Goal: Check status: Check status

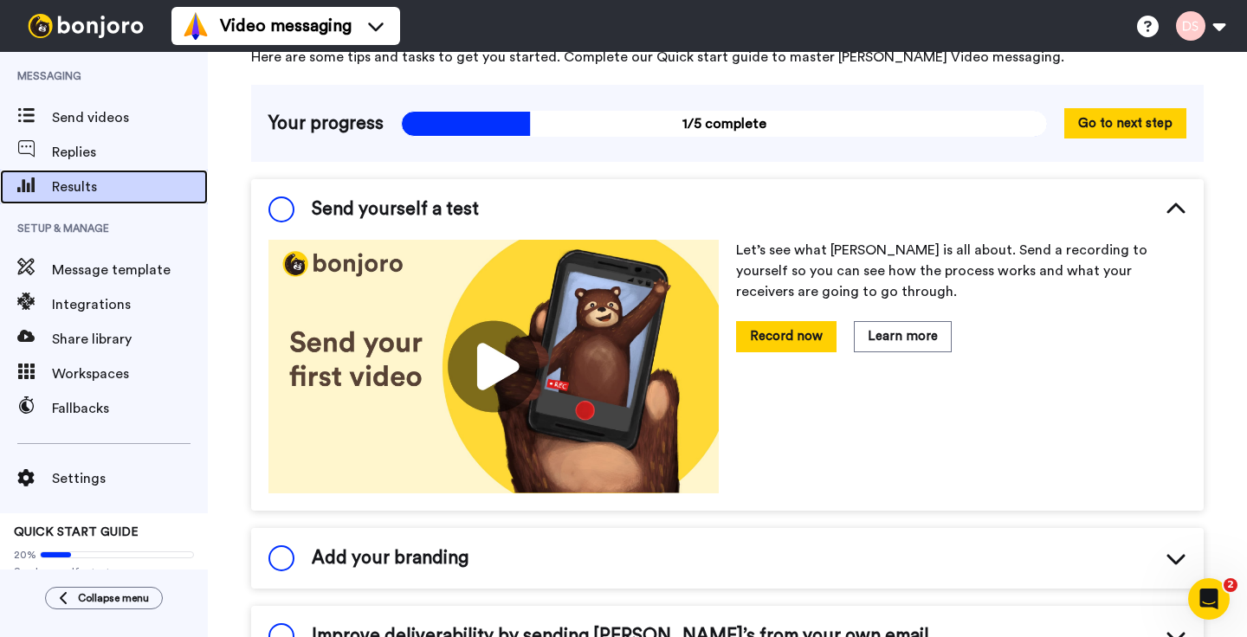
click at [86, 186] on span "Results" at bounding box center [130, 187] width 156 height 21
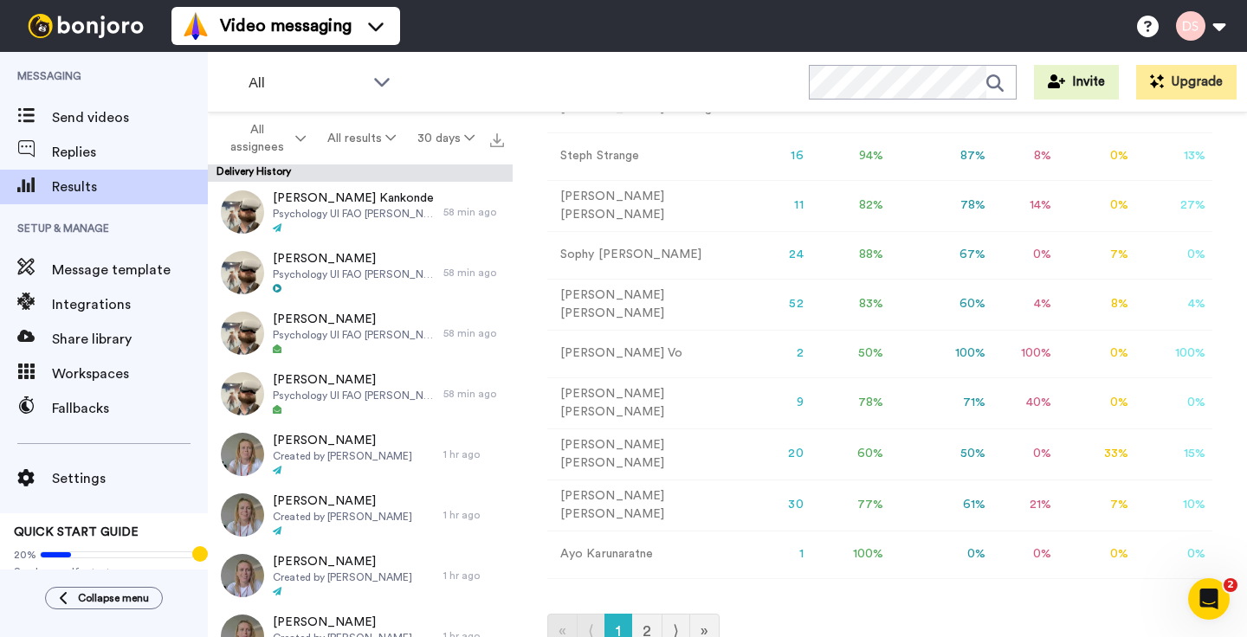
scroll to position [430, 0]
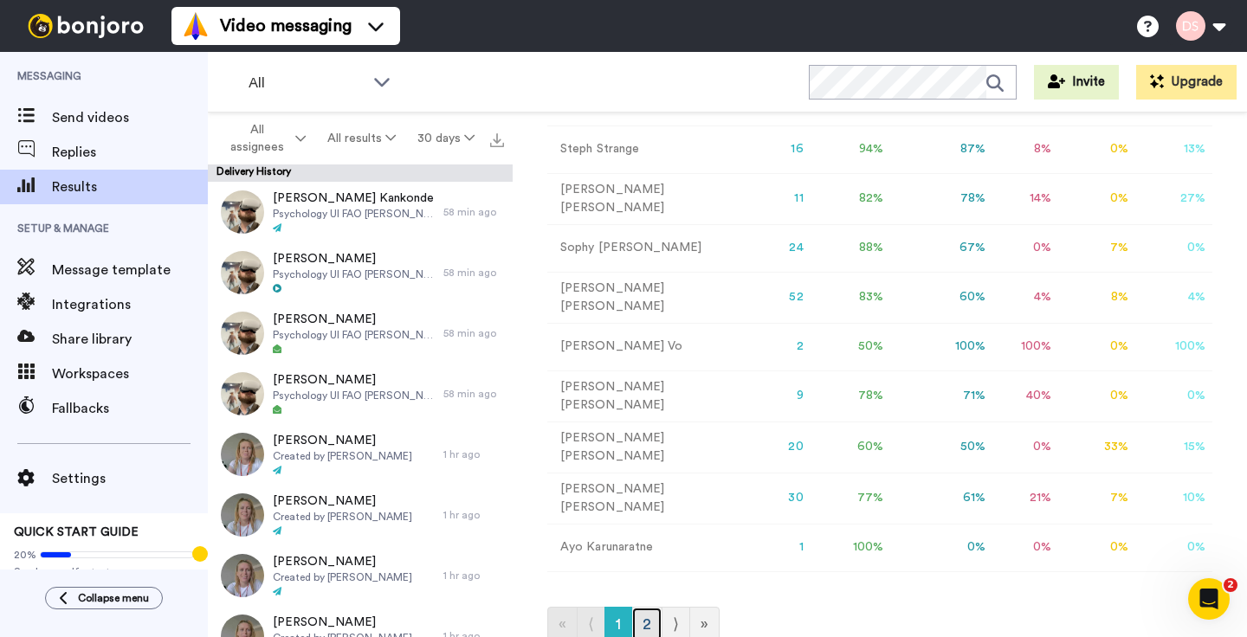
click at [649, 607] on link "2" at bounding box center [646, 624] width 31 height 35
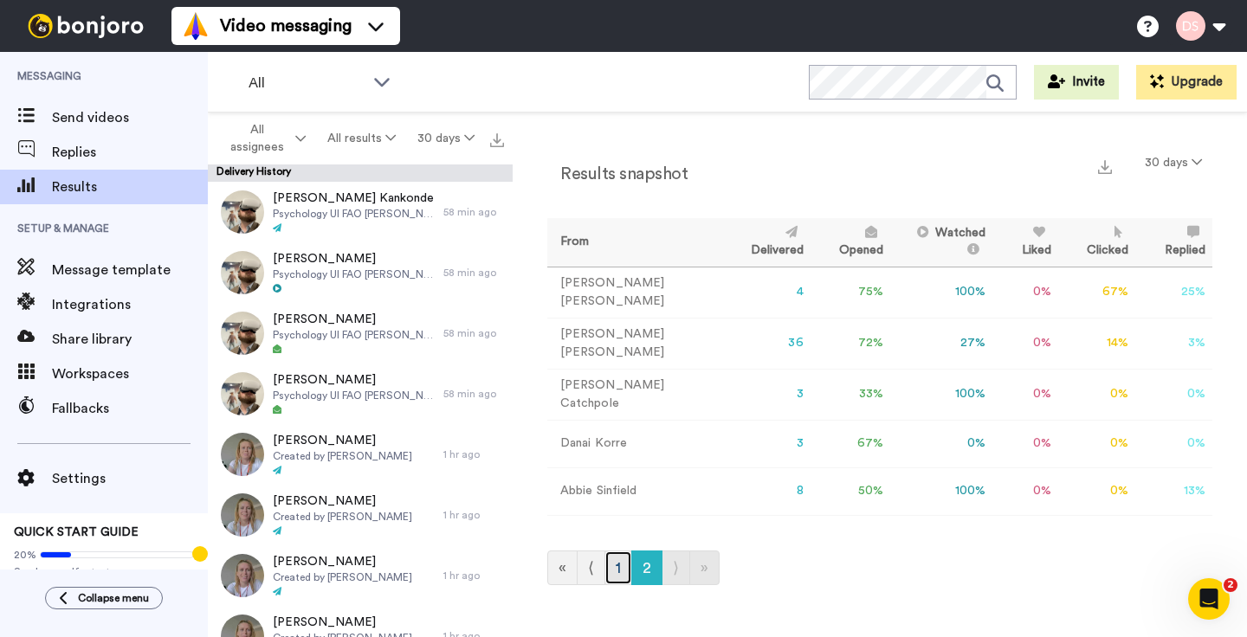
click at [615, 568] on link "1" at bounding box center [618, 568] width 28 height 35
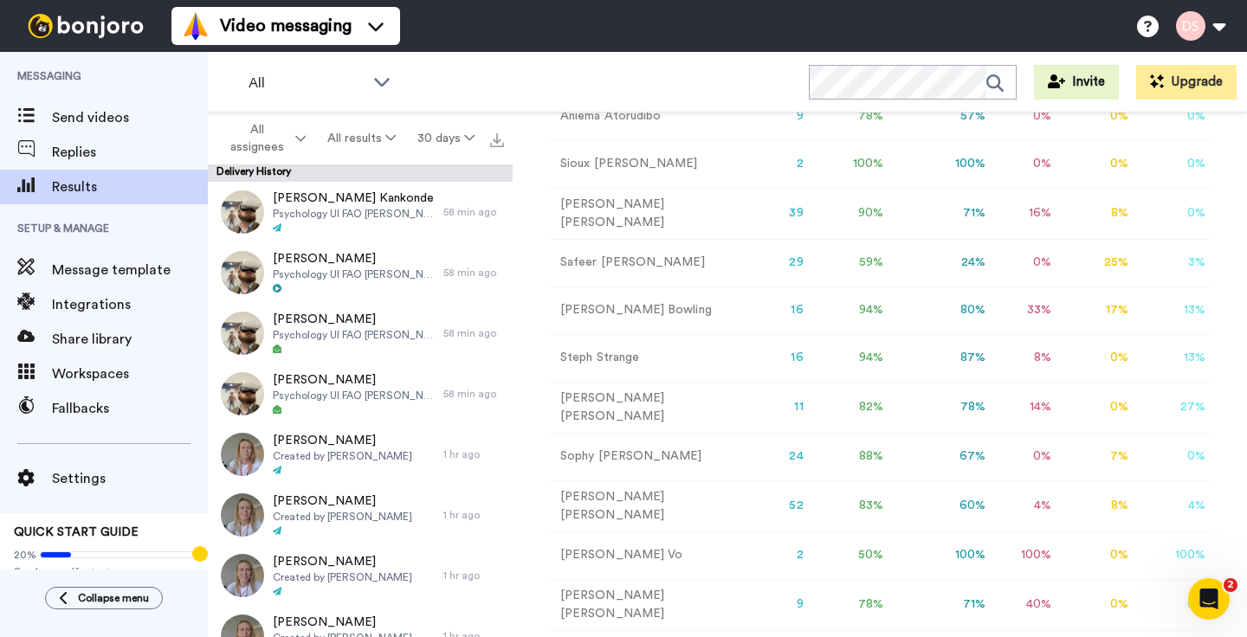
scroll to position [246, 0]
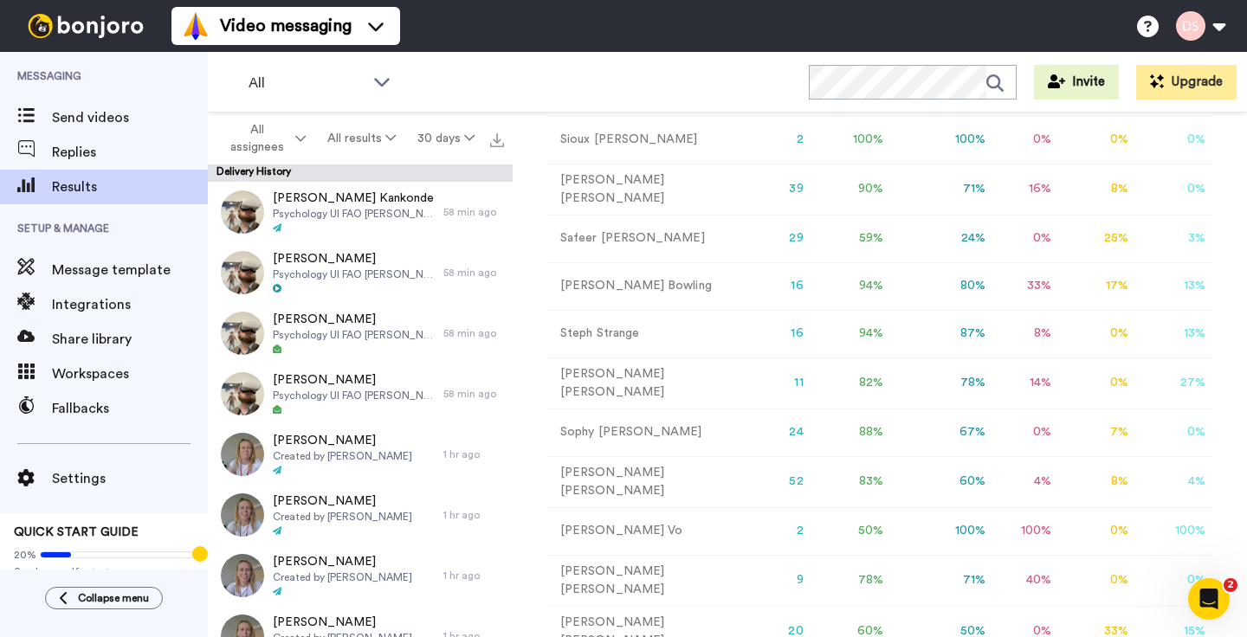
click at [580, 475] on td "Robin Maytum" at bounding box center [634, 481] width 174 height 51
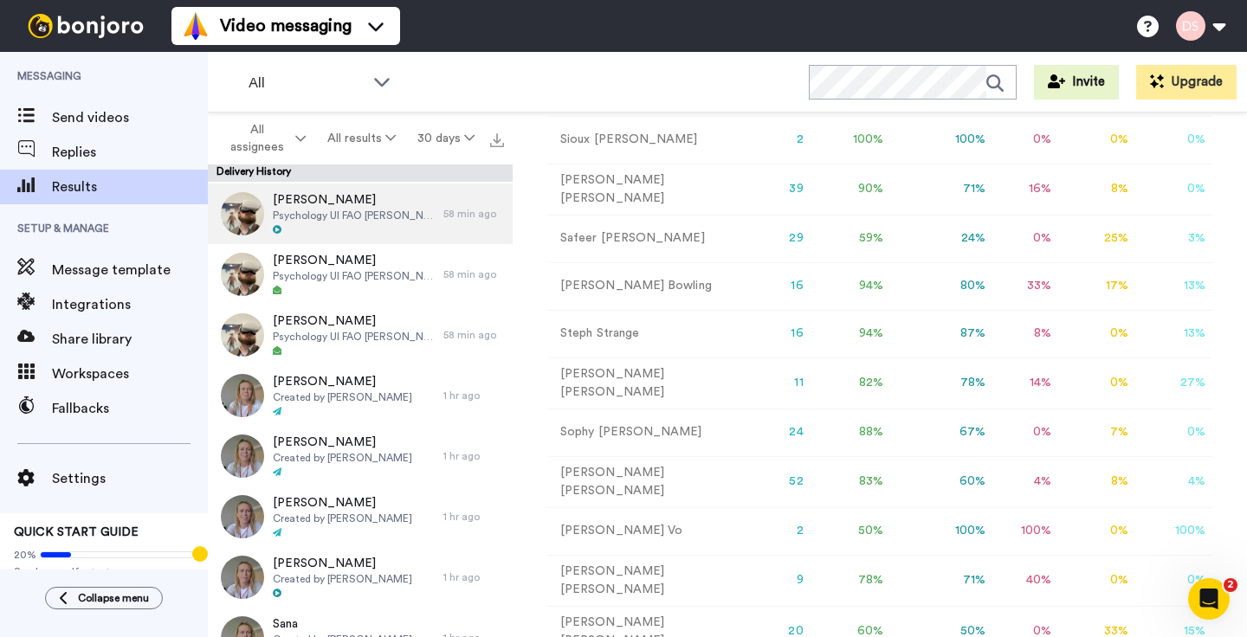
scroll to position [0, 0]
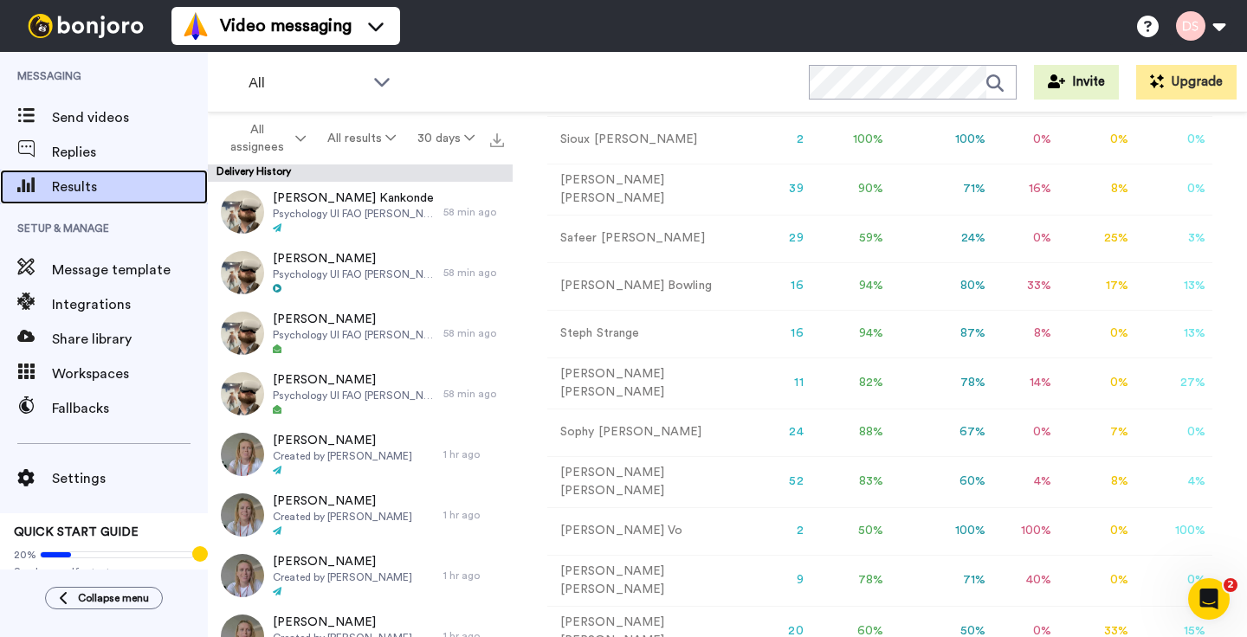
click at [84, 190] on span "Results" at bounding box center [130, 187] width 156 height 21
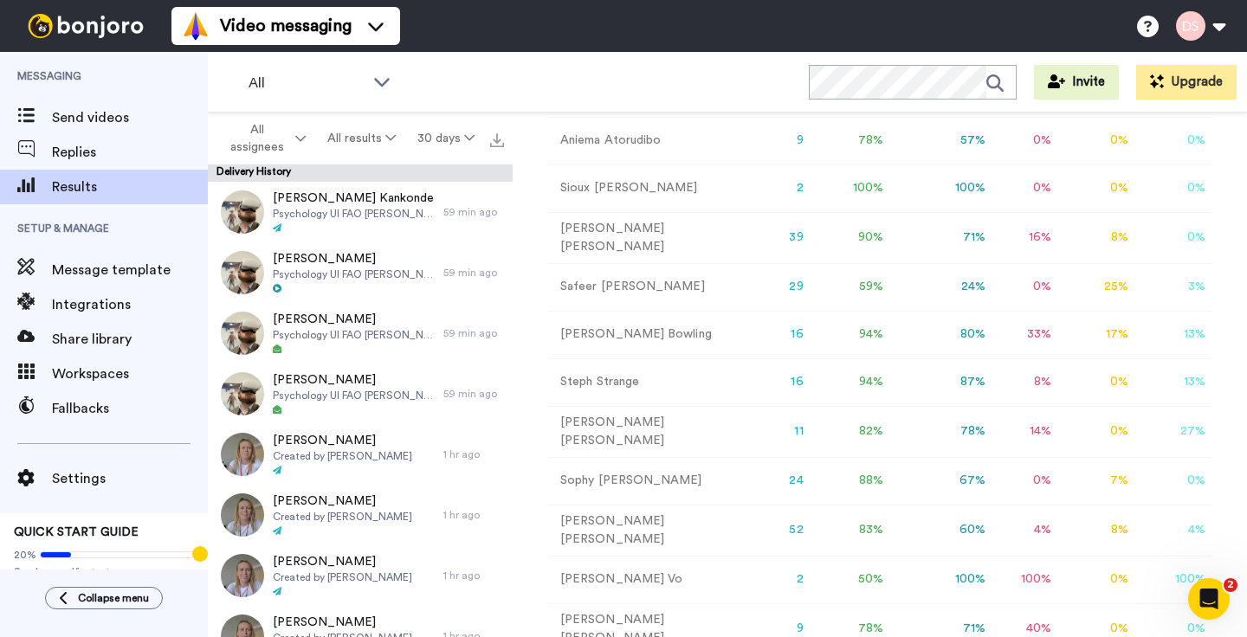
scroll to position [216, 0]
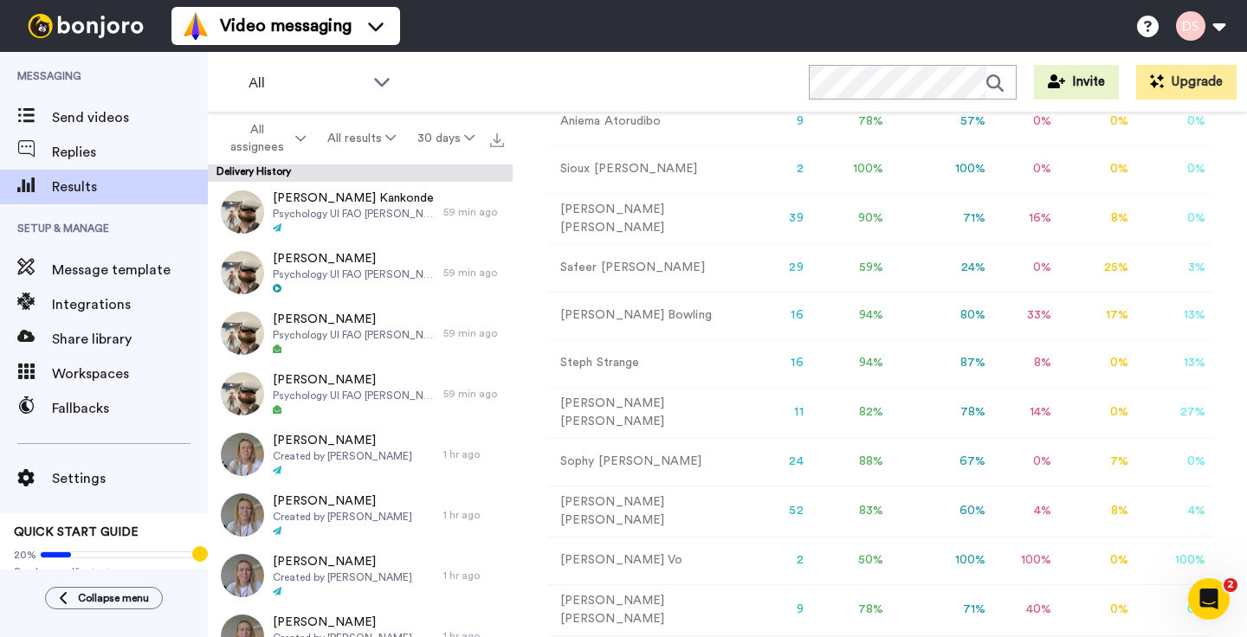
click at [605, 511] on td "Robin Maytum" at bounding box center [634, 511] width 174 height 51
click at [765, 505] on td "52" at bounding box center [765, 511] width 89 height 51
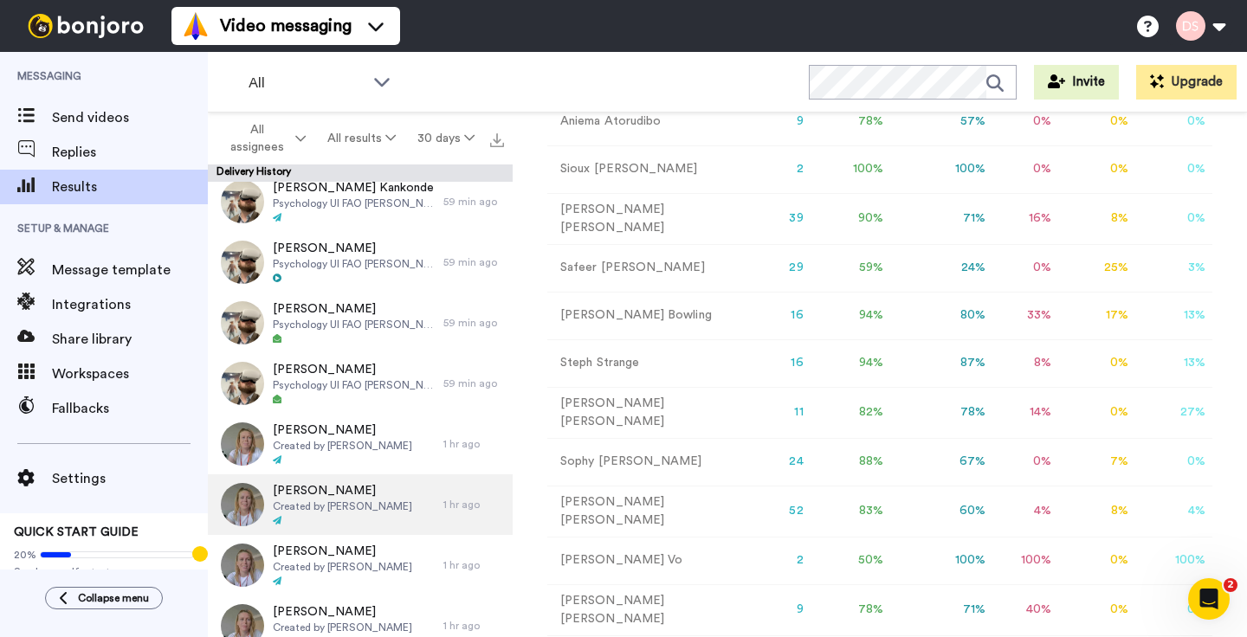
scroll to position [0, 0]
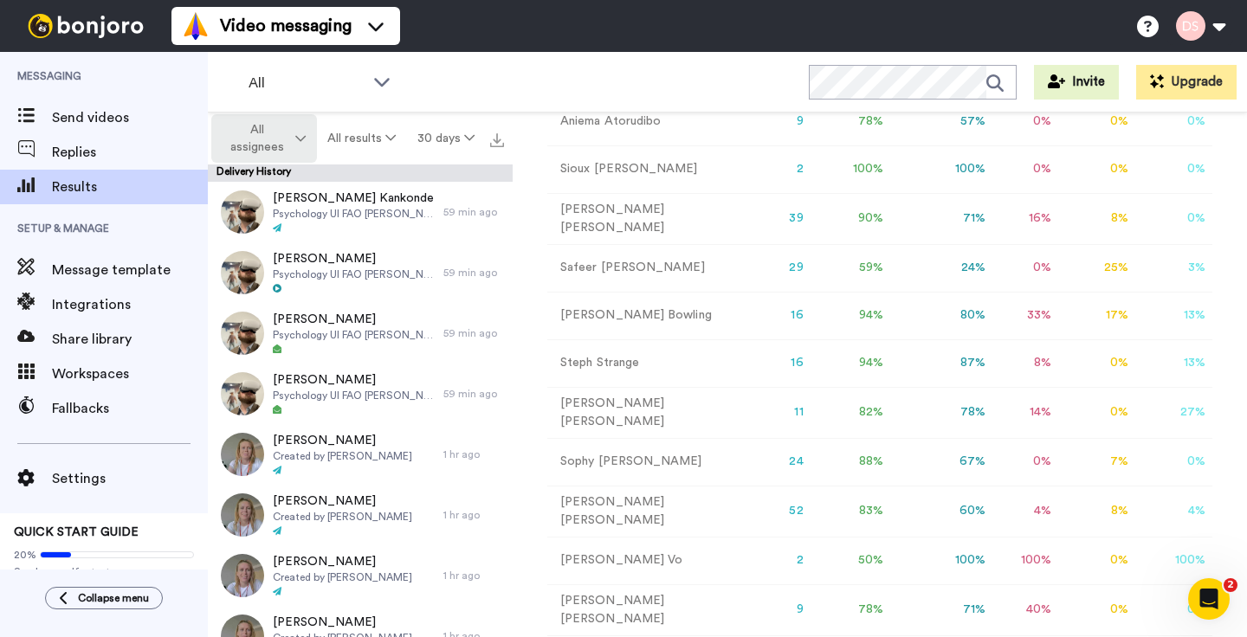
click at [305, 139] on icon at bounding box center [300, 138] width 10 height 12
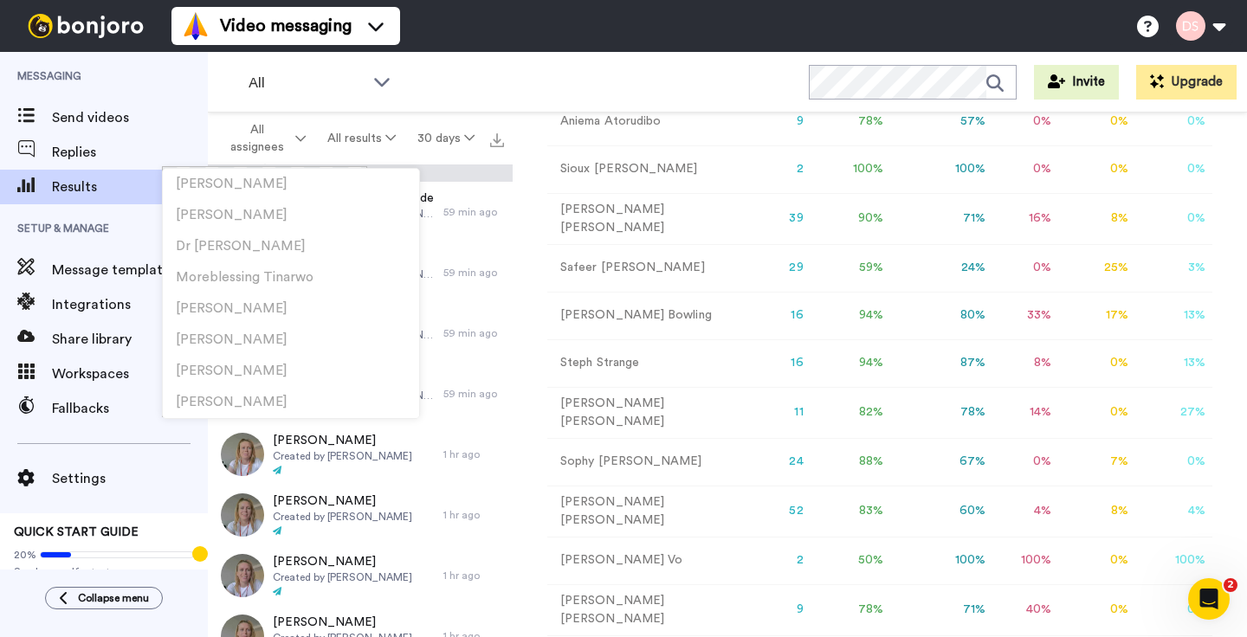
scroll to position [977, 0]
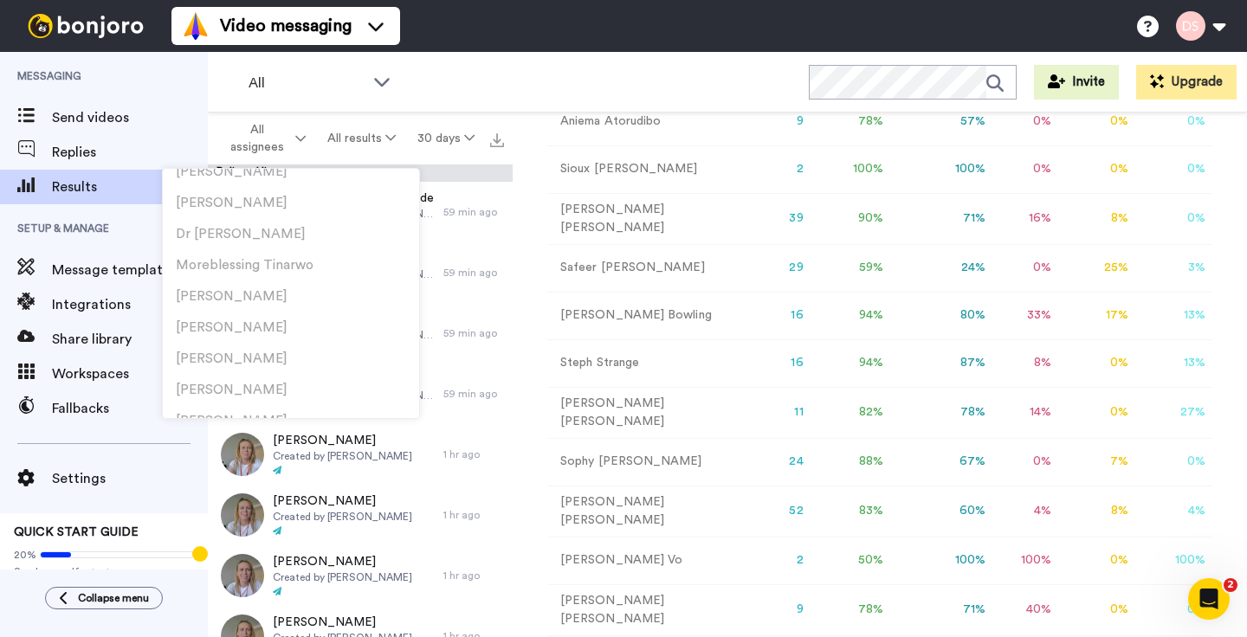
click at [721, 351] on td "16" at bounding box center [765, 363] width 89 height 48
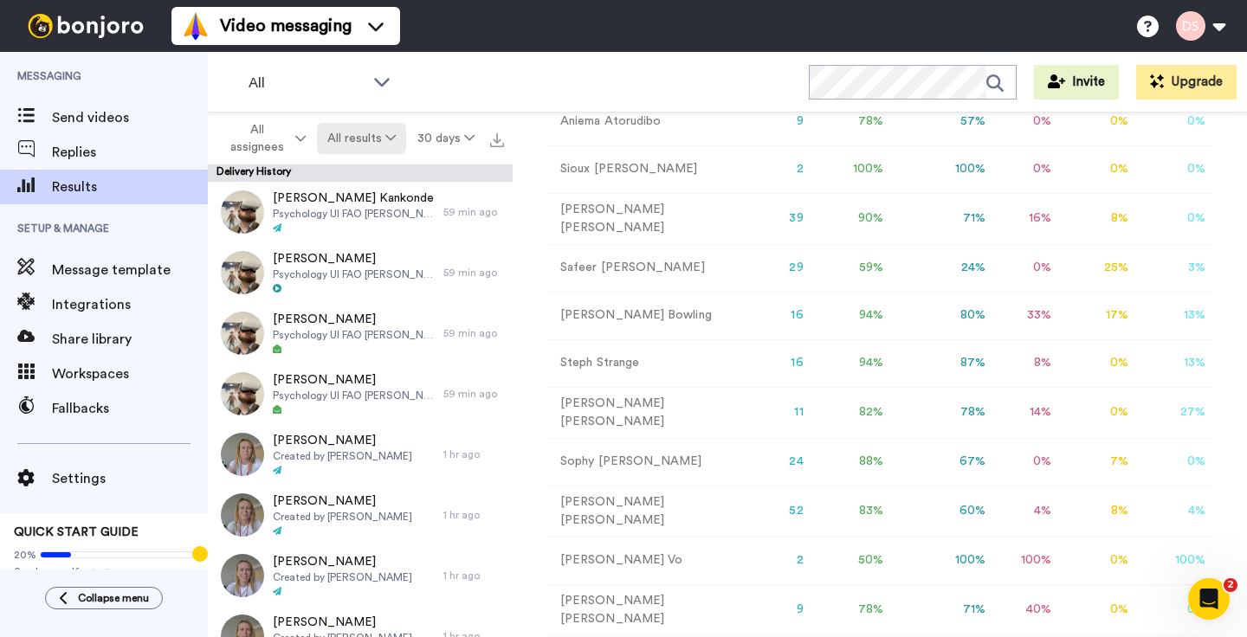
click at [378, 138] on button "All results" at bounding box center [362, 138] width 90 height 31
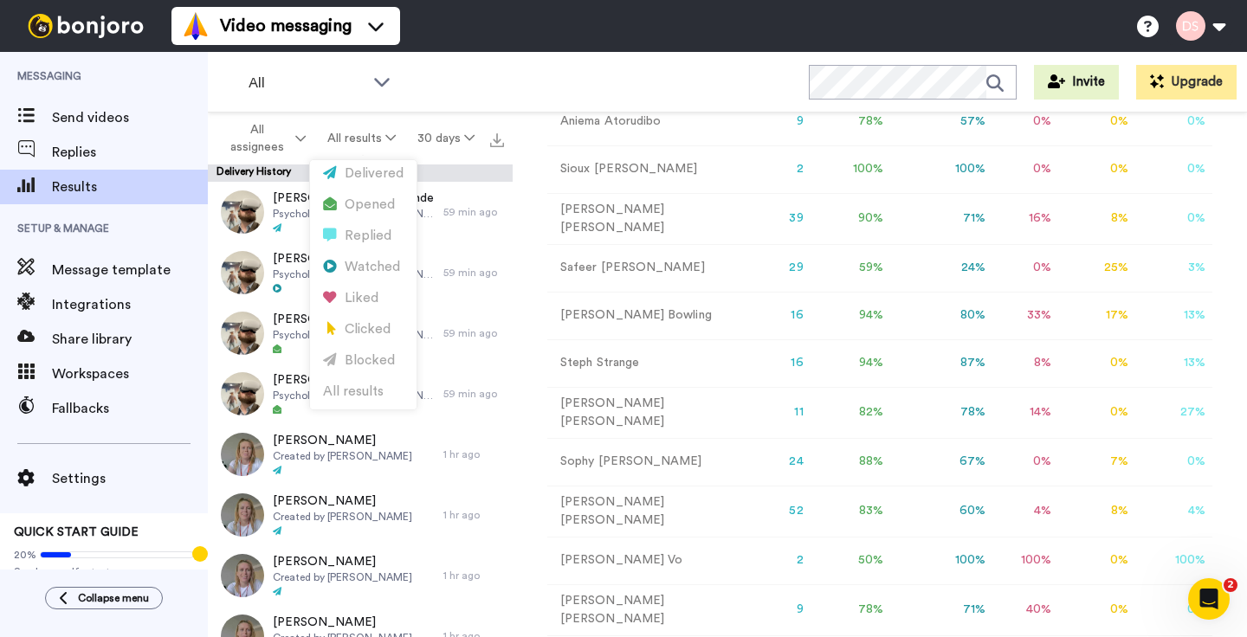
click at [721, 303] on td "16" at bounding box center [765, 316] width 89 height 48
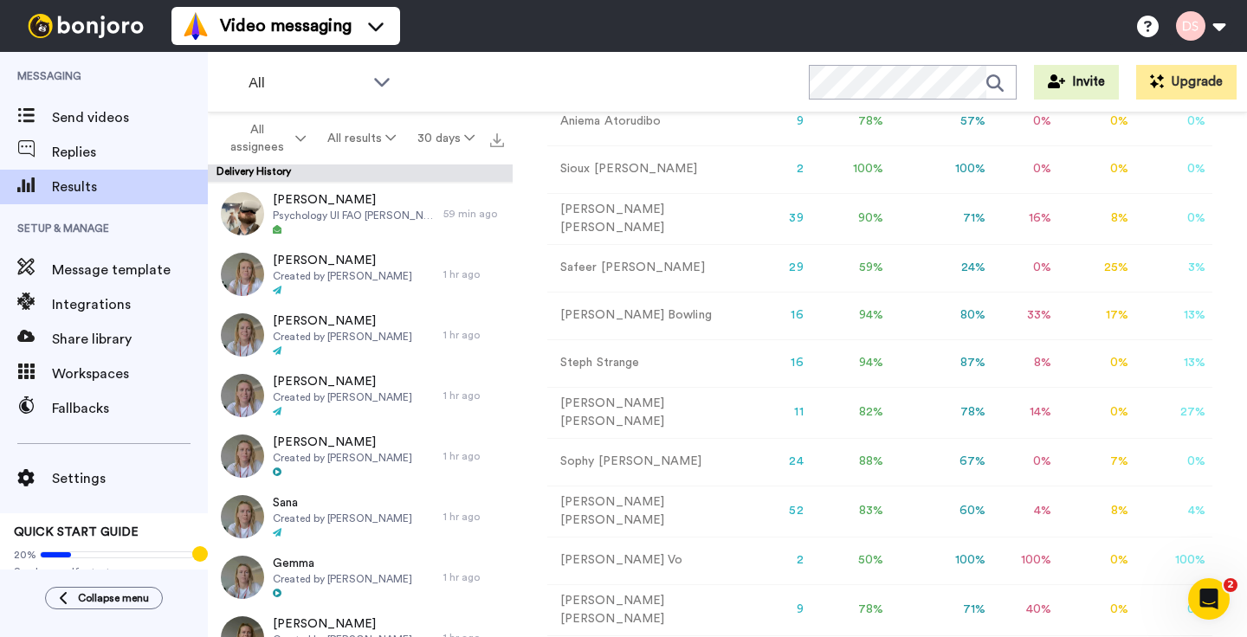
scroll to position [0, 0]
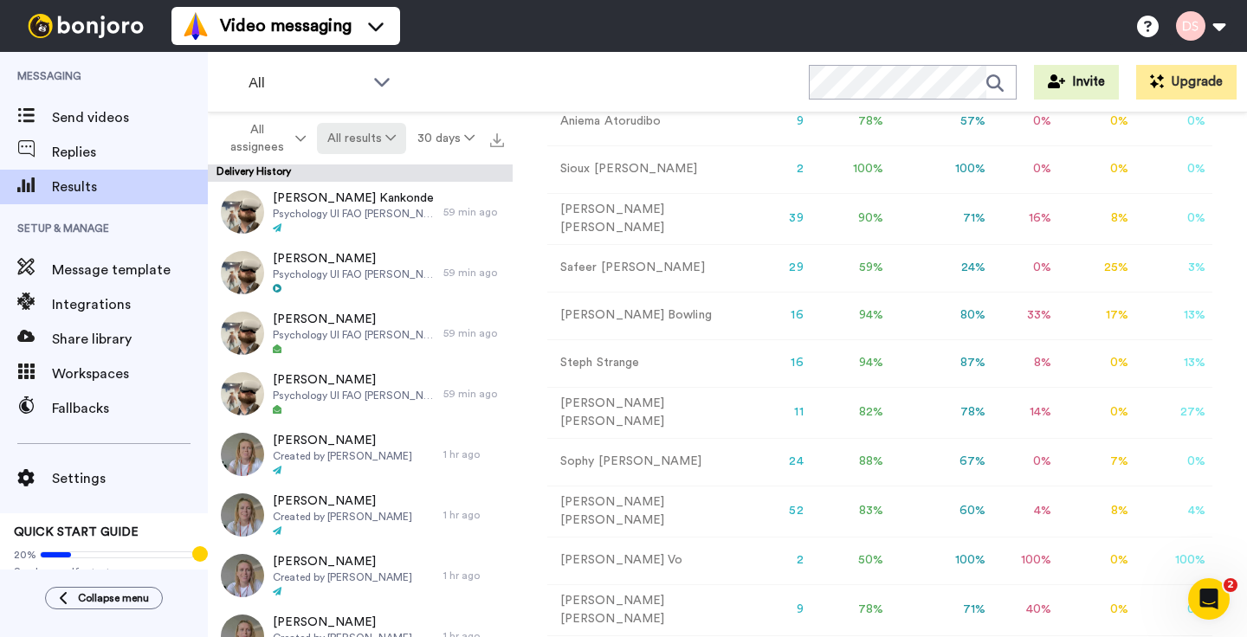
click at [386, 137] on icon at bounding box center [390, 138] width 10 height 12
click at [675, 394] on td "Claire Bunyan" at bounding box center [634, 412] width 174 height 51
click at [74, 184] on span "Results" at bounding box center [130, 187] width 156 height 21
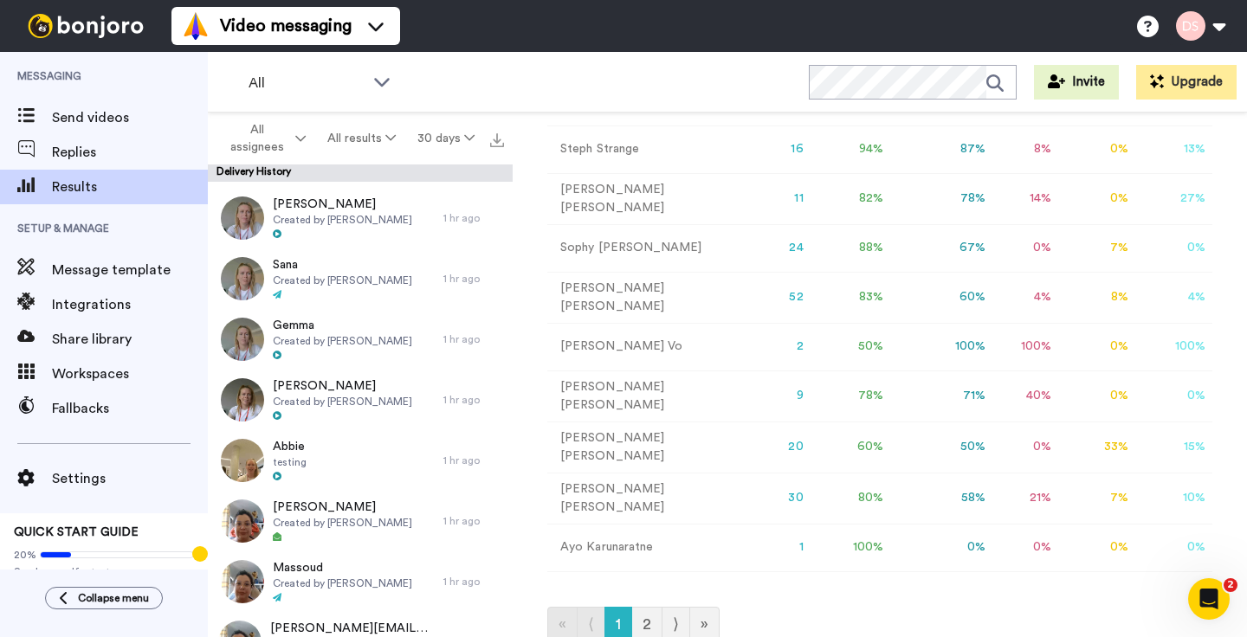
scroll to position [414, 0]
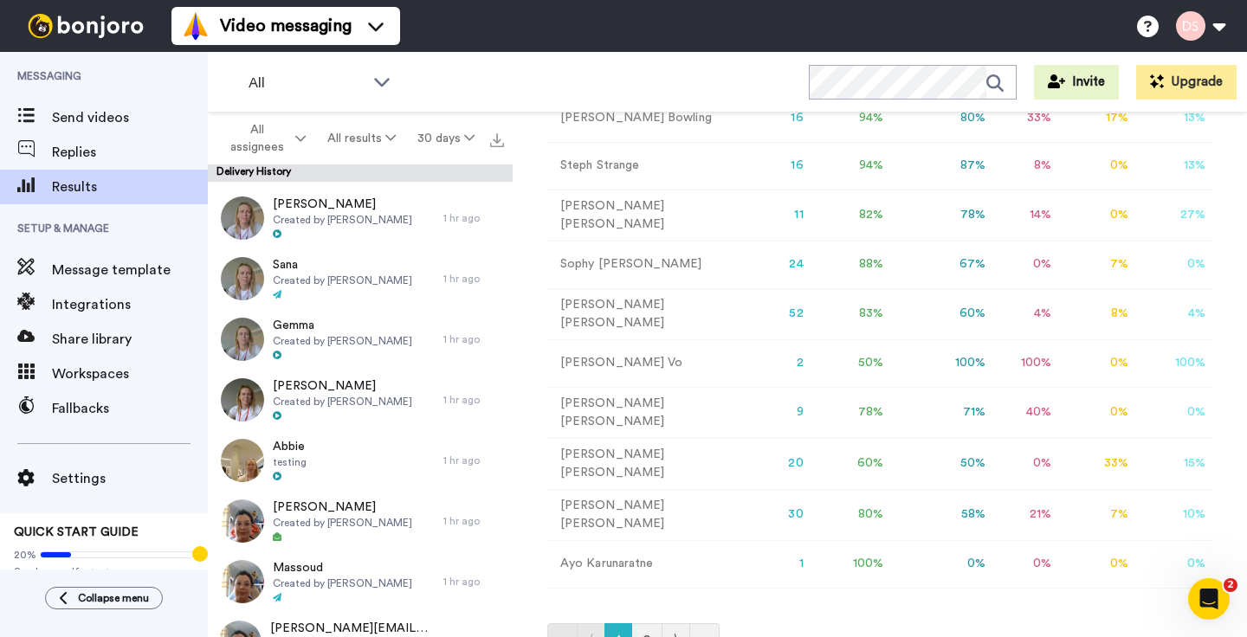
click at [558, 309] on td "[PERSON_NAME]" at bounding box center [634, 313] width 174 height 51
click at [558, 309] on td "Robin Maytum" at bounding box center [634, 313] width 174 height 51
click at [635, 315] on td "Robin Maytum" at bounding box center [634, 313] width 174 height 51
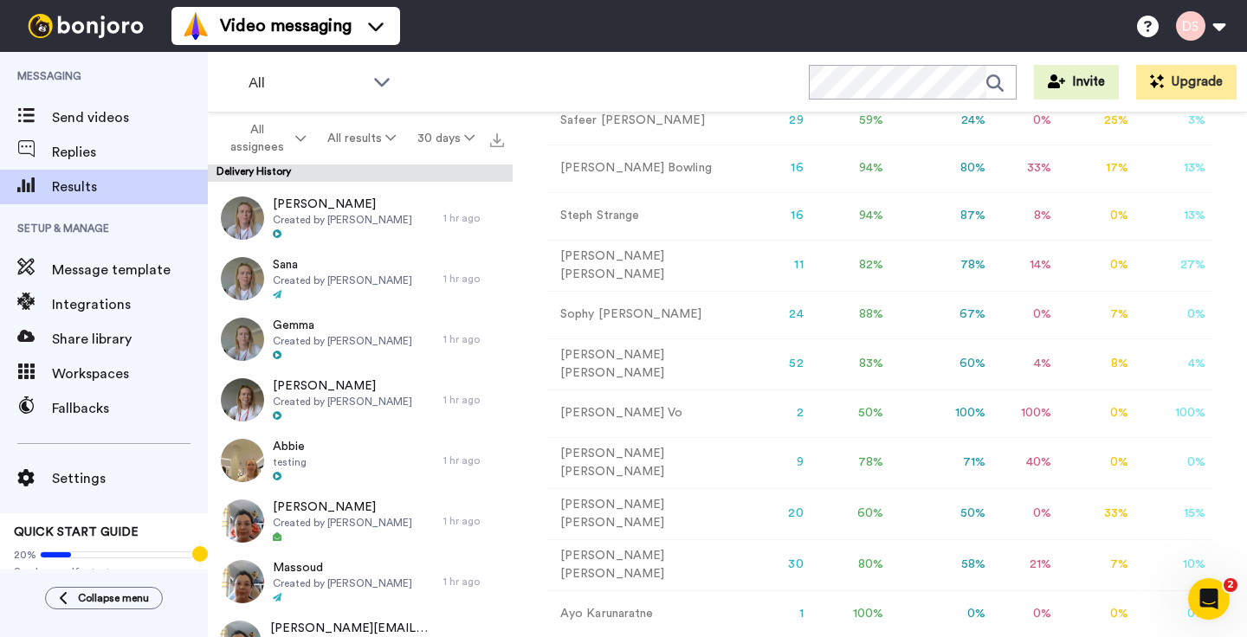
scroll to position [366, 0]
click at [1228, 580] on span "2" at bounding box center [1230, 585] width 14 height 14
click at [1228, 579] on span "2" at bounding box center [1230, 585] width 14 height 14
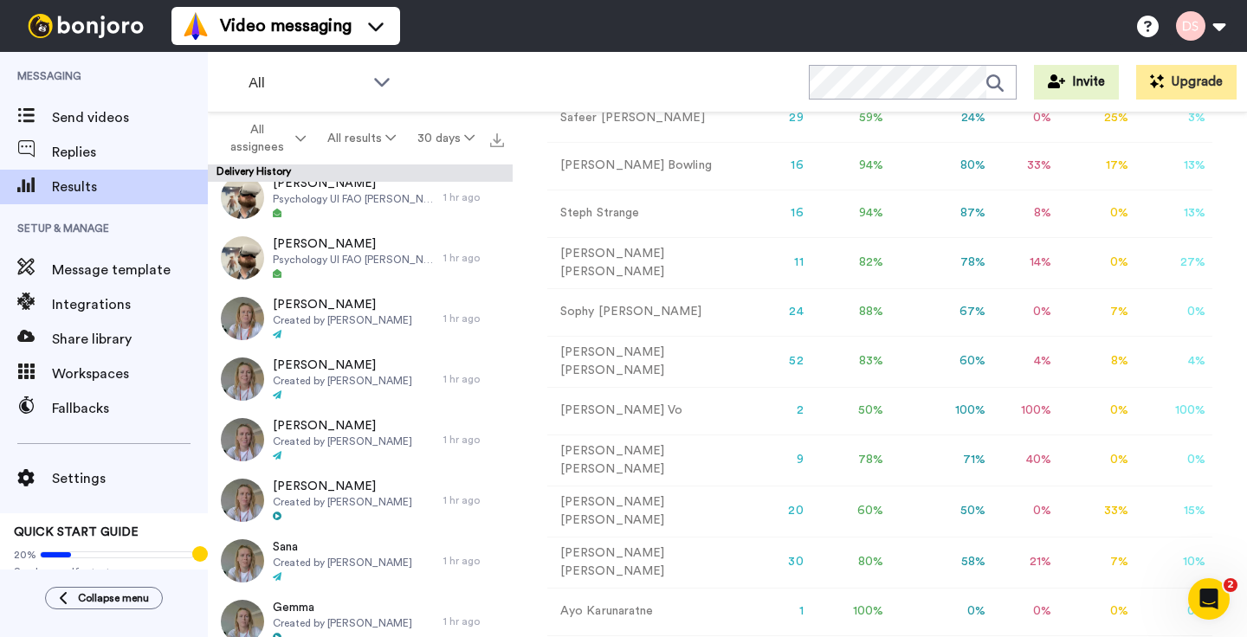
scroll to position [132, 0]
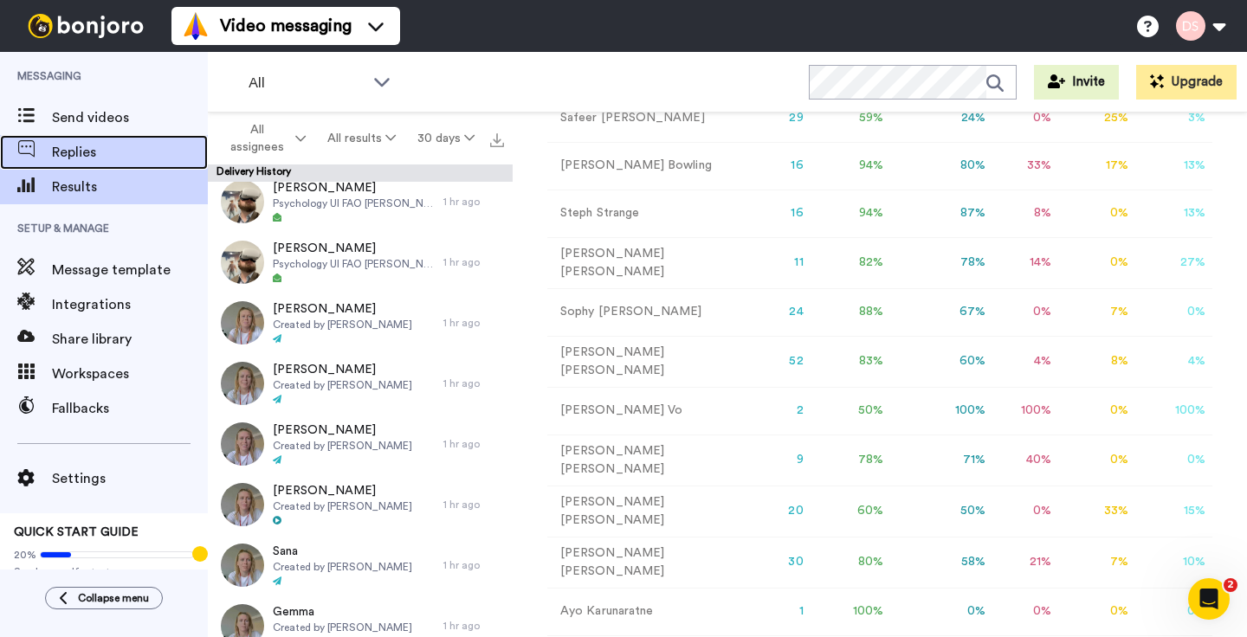
click at [79, 155] on span "Replies" at bounding box center [130, 152] width 156 height 21
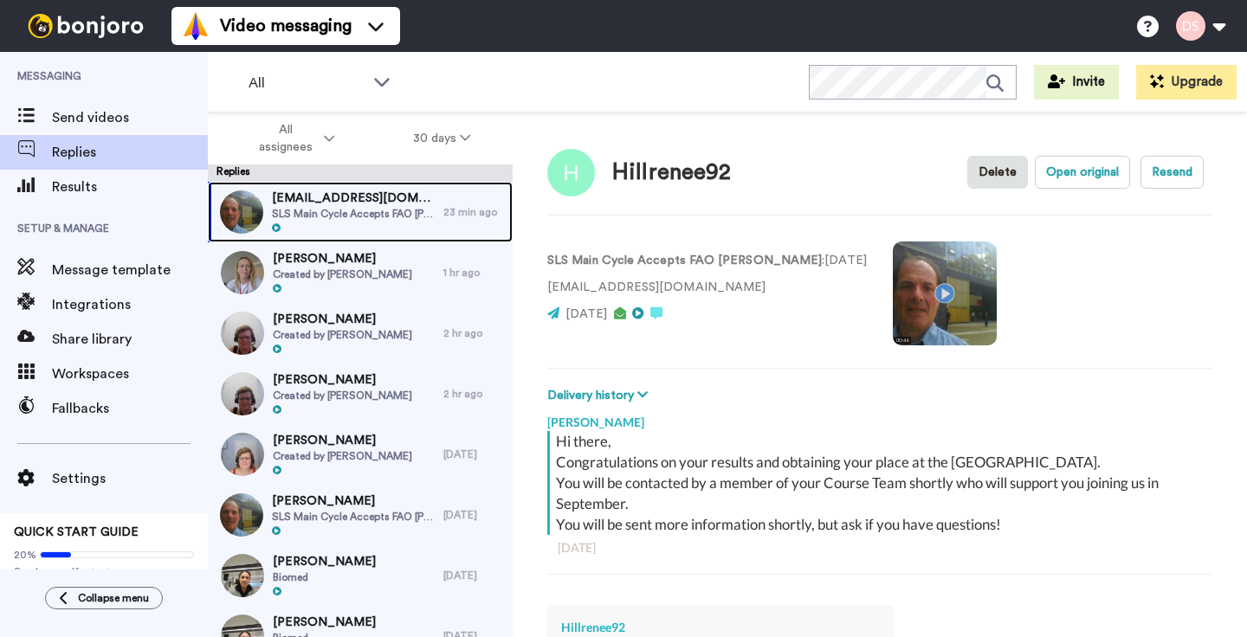
click at [299, 208] on span "SLS Main Cycle Accepts FAO [PERSON_NAME]" at bounding box center [353, 214] width 163 height 14
click at [382, 211] on span "SLS Main Cycle Accepts FAO [PERSON_NAME]" at bounding box center [353, 214] width 163 height 14
type textarea "x"
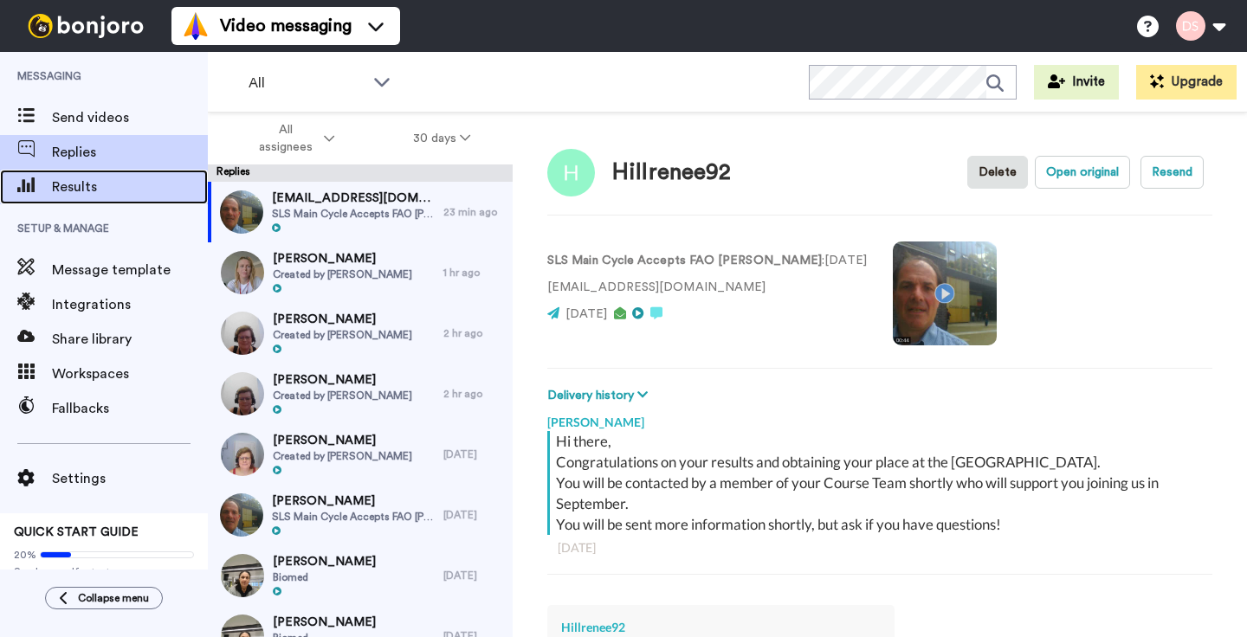
click at [74, 188] on span "Results" at bounding box center [130, 187] width 156 height 21
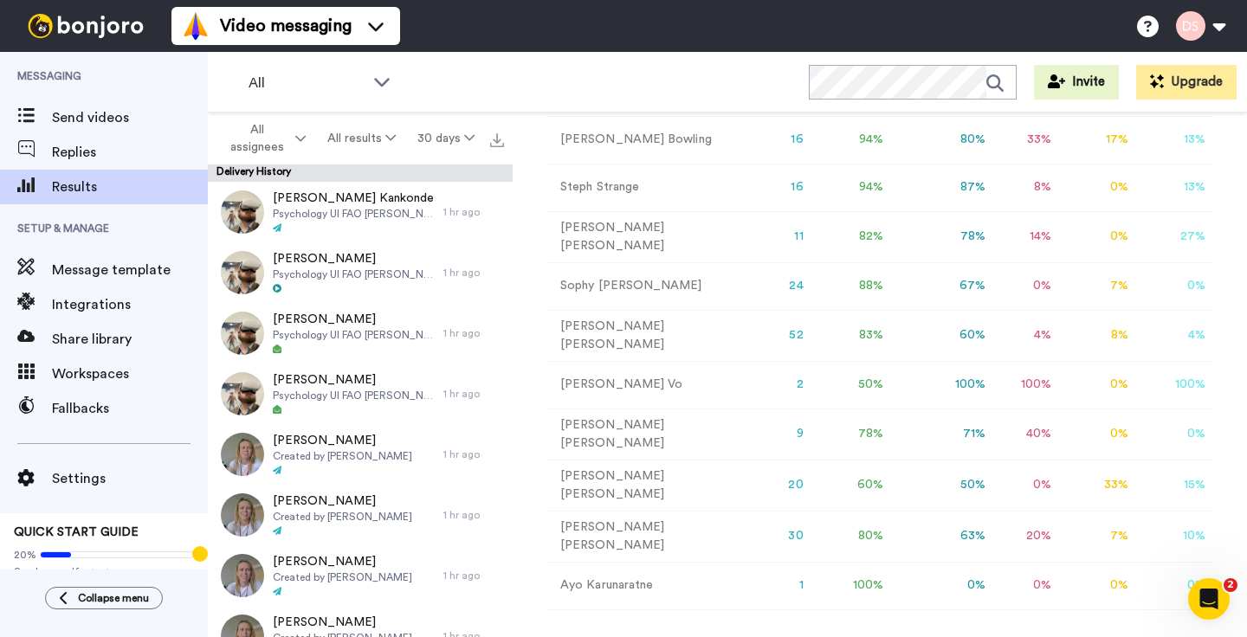
scroll to position [430, 0]
